Goal: Navigation & Orientation: Find specific page/section

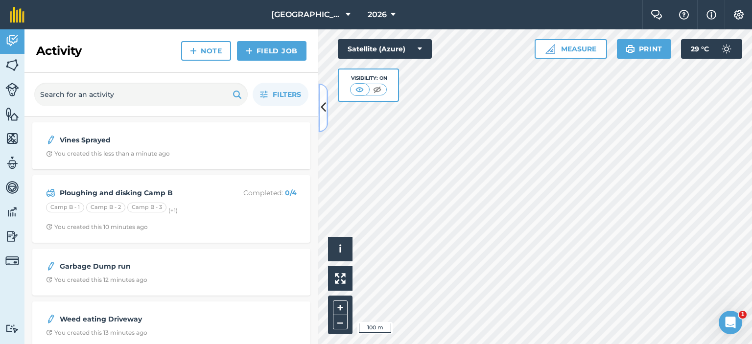
click at [324, 111] on icon at bounding box center [323, 107] width 5 height 17
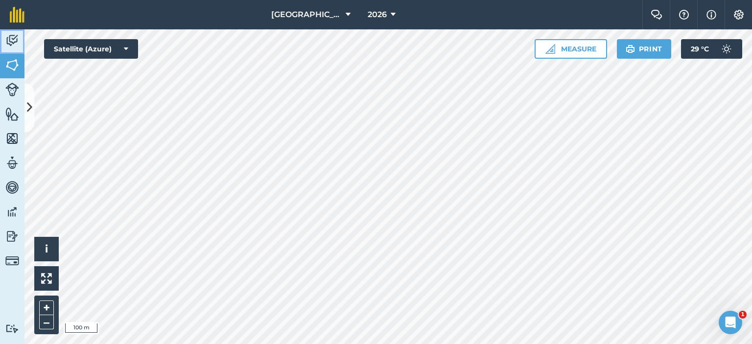
click at [10, 41] on img at bounding box center [12, 40] width 14 height 15
click at [7, 64] on img at bounding box center [12, 65] width 14 height 15
click at [28, 104] on icon at bounding box center [29, 107] width 5 height 17
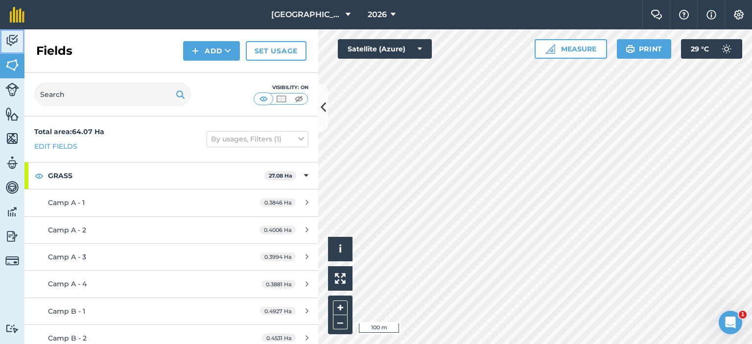
click at [10, 41] on img at bounding box center [12, 40] width 14 height 15
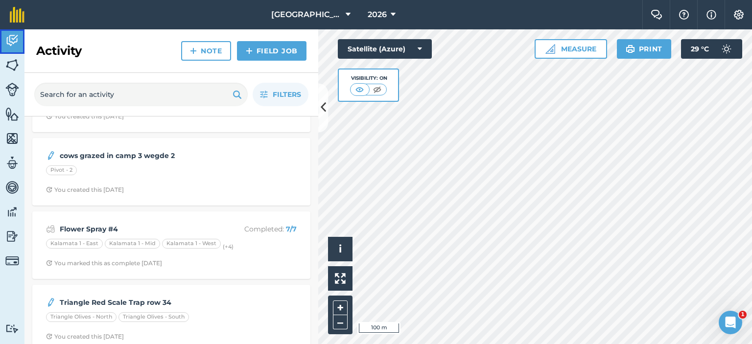
scroll to position [294, 0]
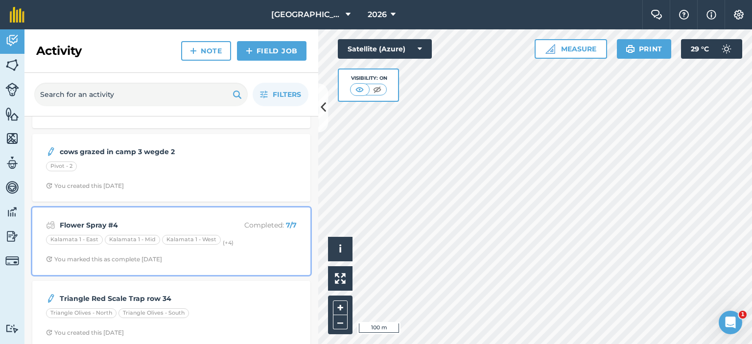
click at [147, 223] on strong "Flower Spray #4" at bounding box center [137, 225] width 155 height 11
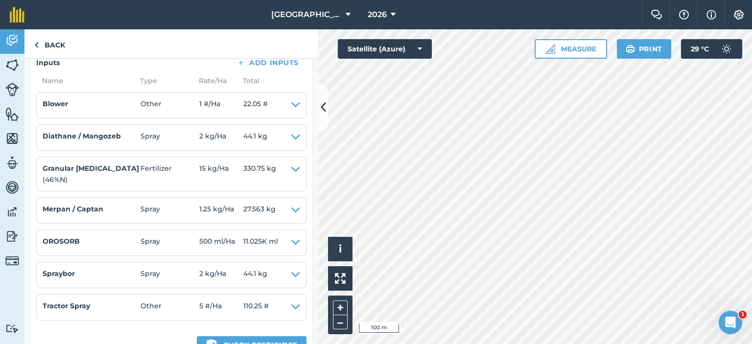
scroll to position [490, 0]
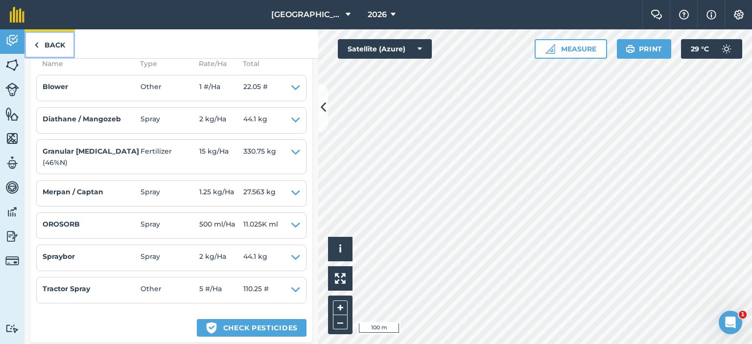
click at [66, 44] on link "Back" at bounding box center [49, 43] width 50 height 29
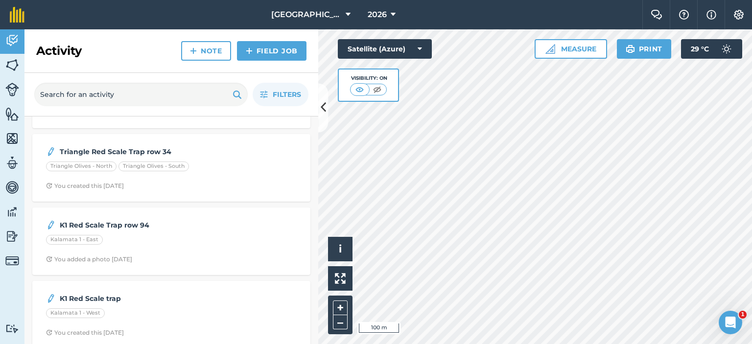
scroll to position [587, 0]
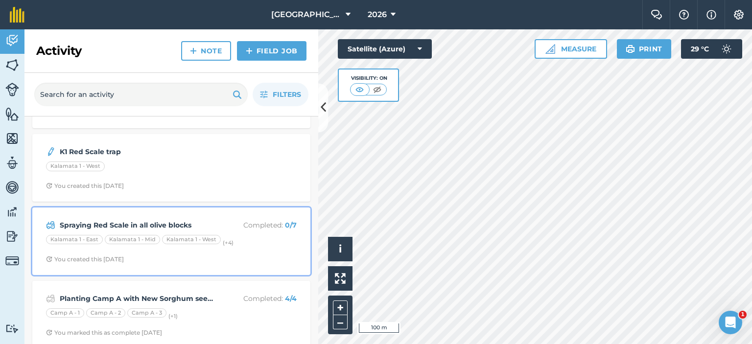
click at [231, 238] on div "Kalamata 1 - [GEOGRAPHIC_DATA] 1 - [GEOGRAPHIC_DATA] 1 - West (+ 4 )" at bounding box center [171, 241] width 251 height 13
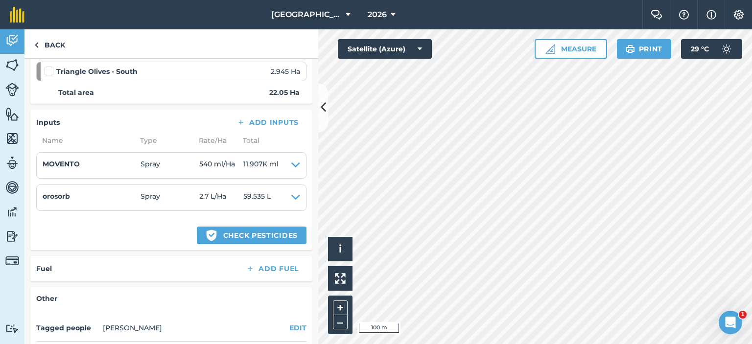
scroll to position [294, 0]
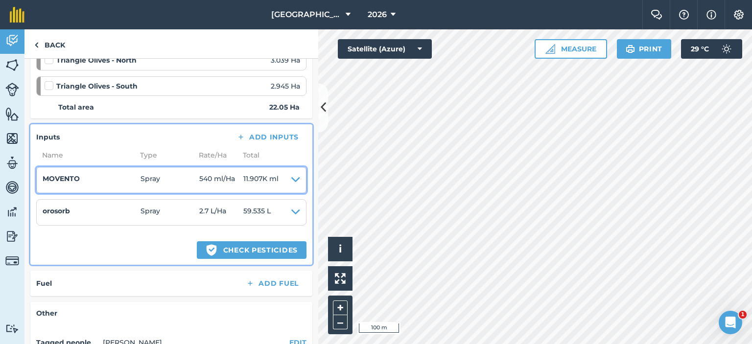
click at [291, 176] on icon at bounding box center [295, 180] width 9 height 14
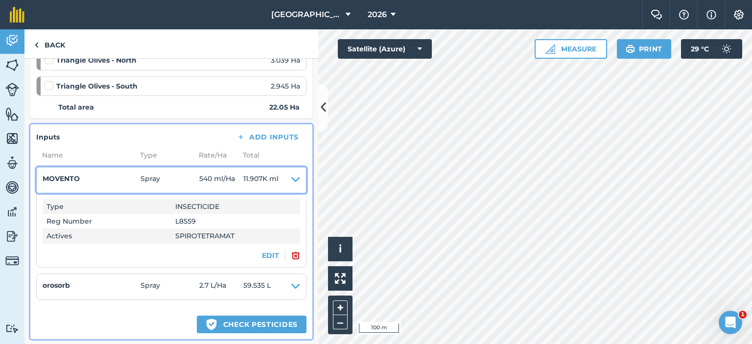
click at [291, 178] on icon at bounding box center [295, 180] width 9 height 14
